Goal: Download file/media

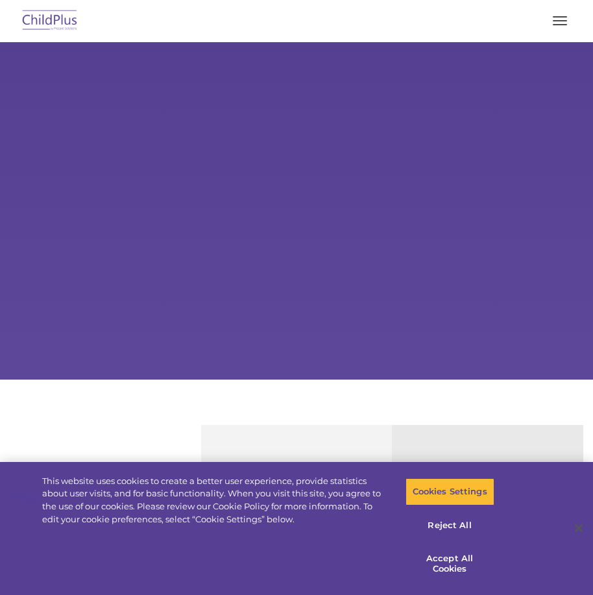
select select "MEDIUM"
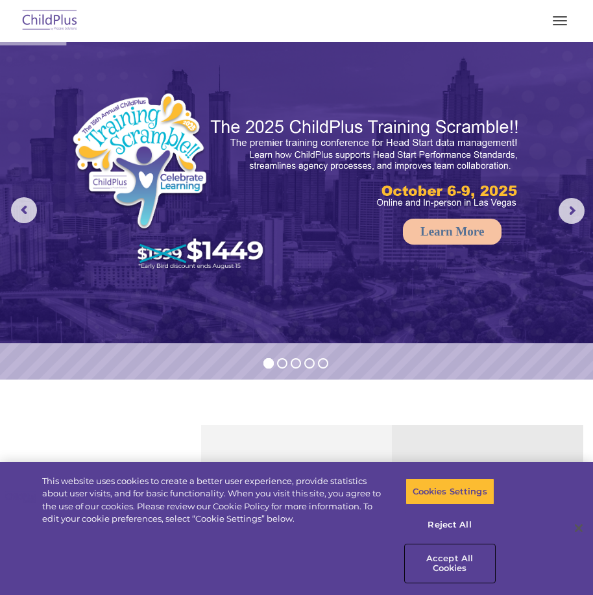
click at [443, 558] on button "Accept All Cookies" at bounding box center [449, 563] width 89 height 37
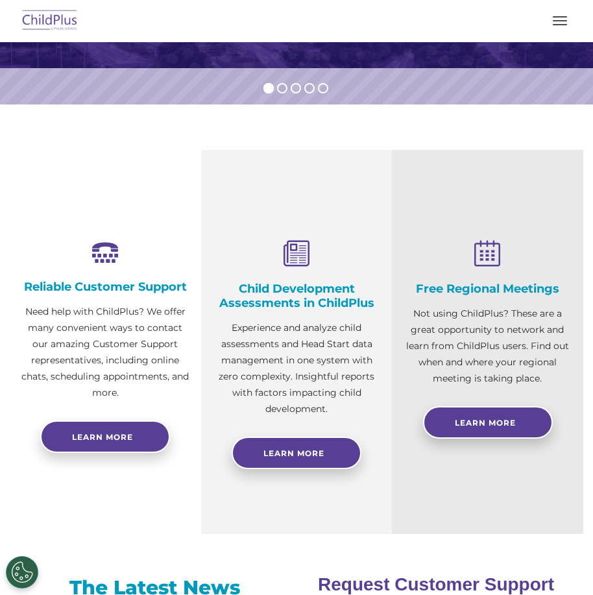
scroll to position [278, 0]
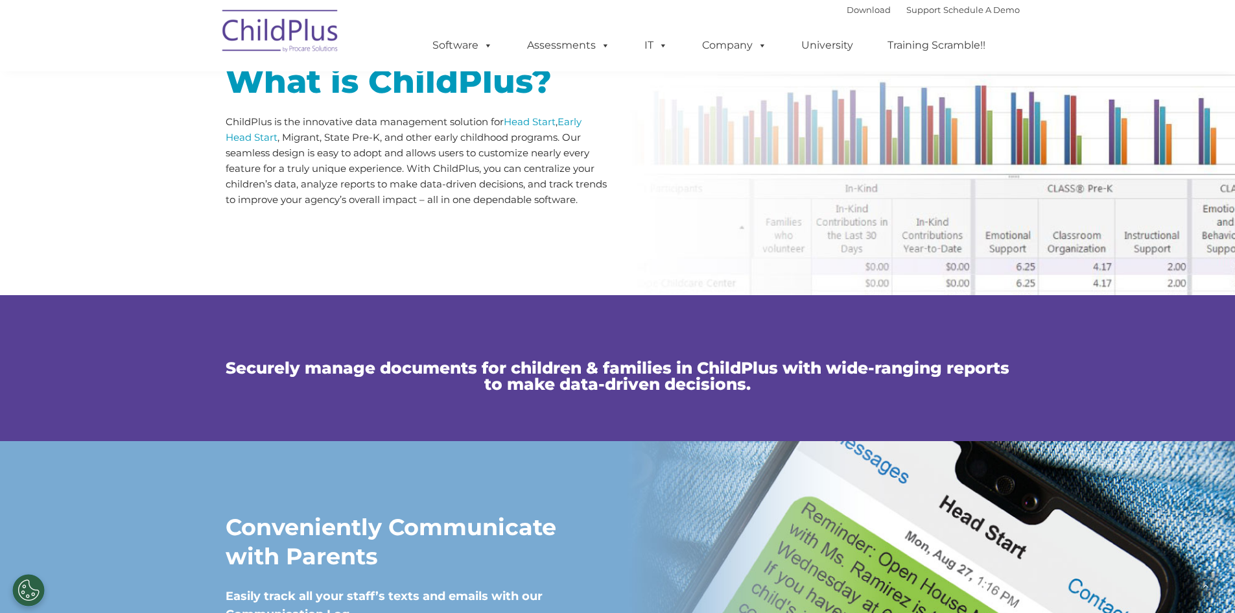
scroll to position [821, 0]
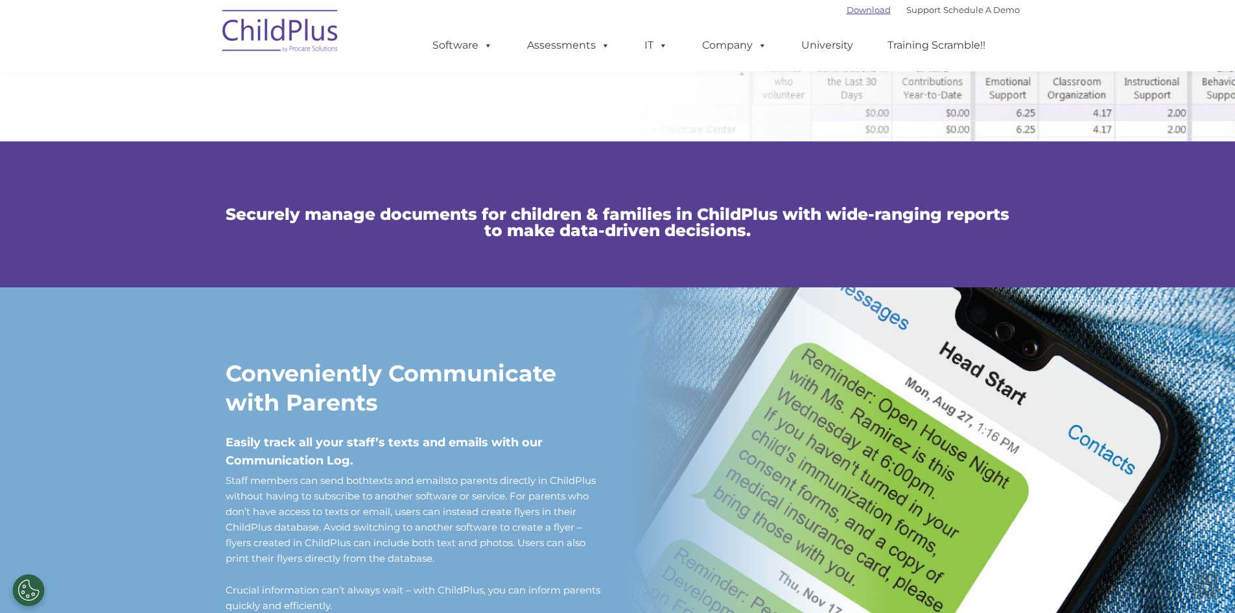
click at [592, 9] on link "Download" at bounding box center [869, 10] width 44 height 10
